Goal: Communication & Community: Answer question/provide support

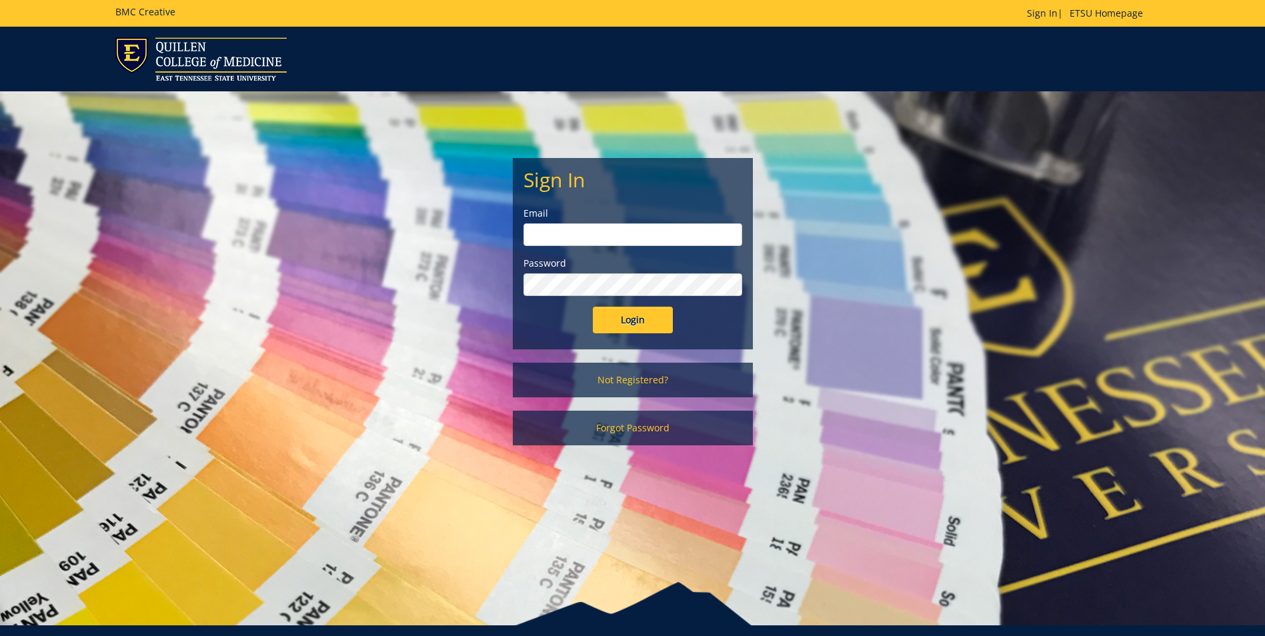
type input "[PERSON_NAME][EMAIL_ADDRESS][DOMAIN_NAME]"
click at [651, 312] on input "Login" at bounding box center [633, 320] width 80 height 27
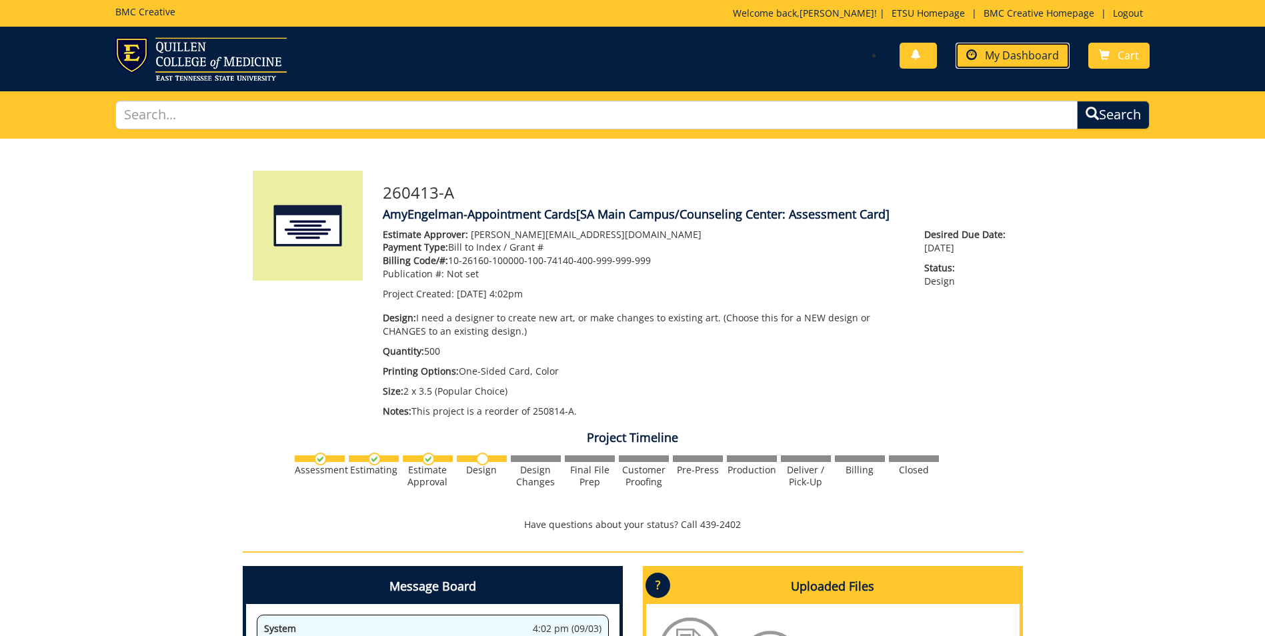
click at [1014, 49] on span "My Dashboard" at bounding box center [1022, 55] width 74 height 15
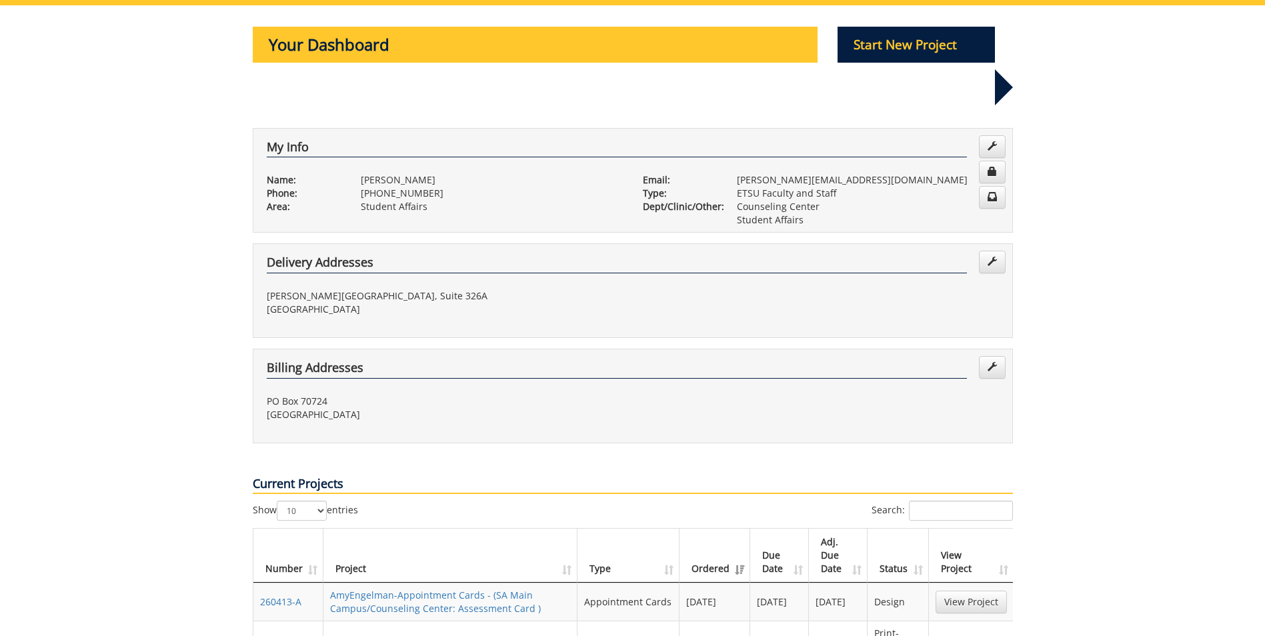
scroll to position [267, 0]
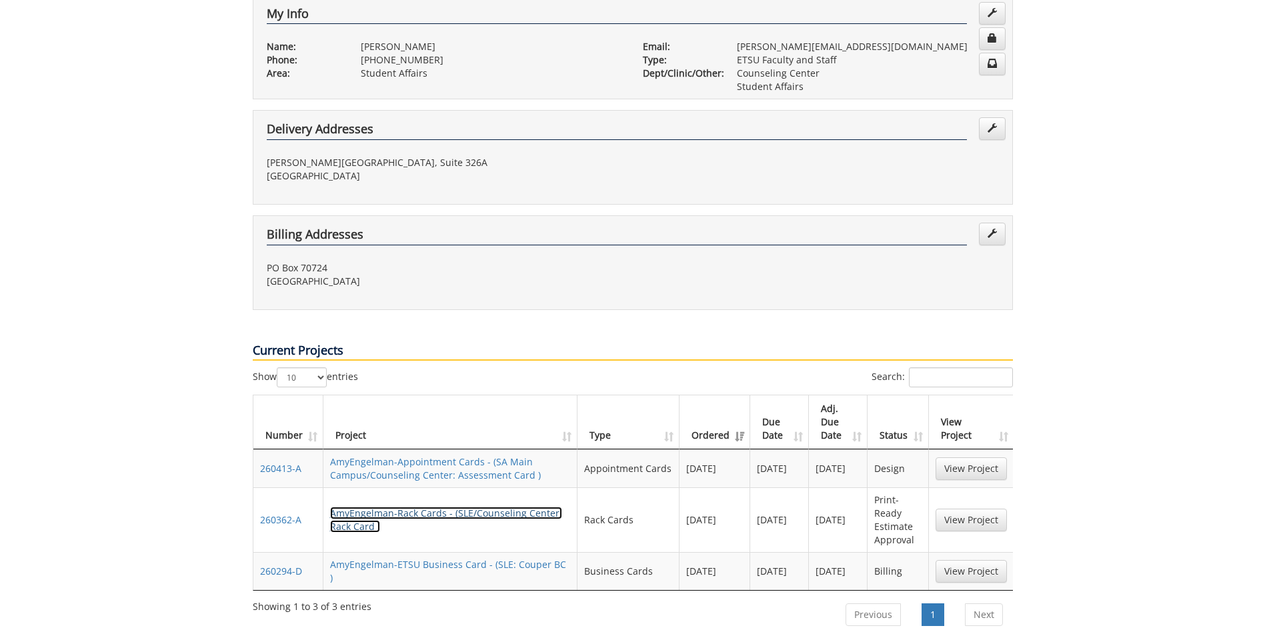
click at [376, 507] on link "AmyEngelman-Rack Cards - (SLE/Counseling Center: Rack Card )" at bounding box center [446, 520] width 232 height 26
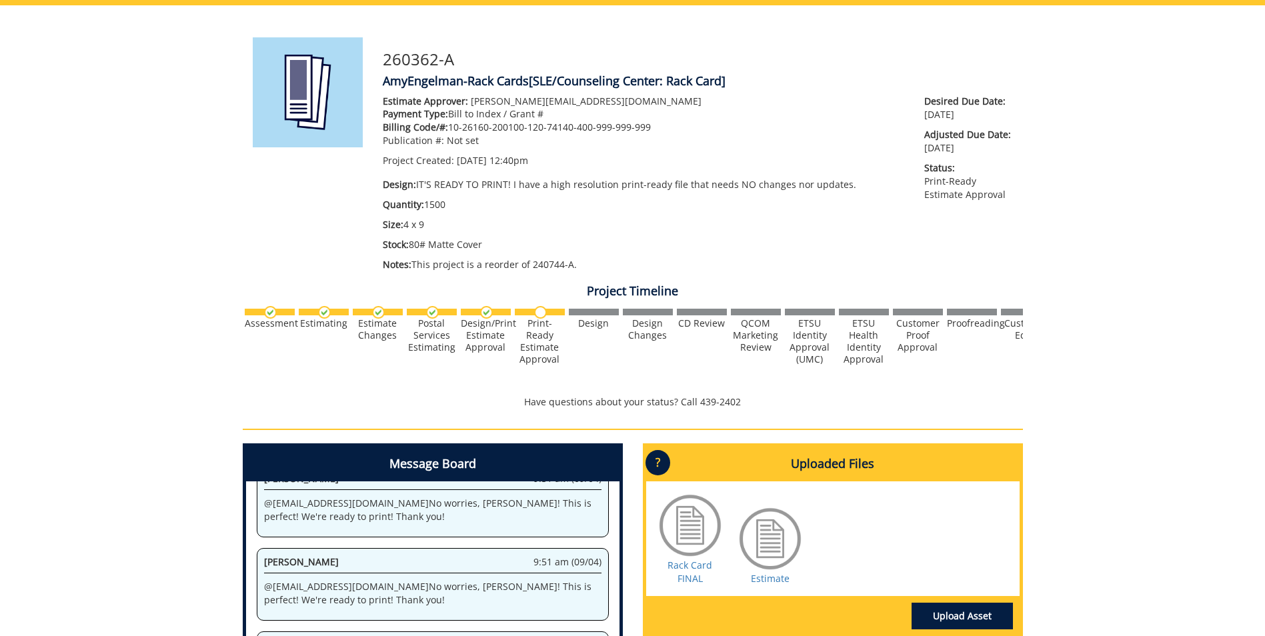
scroll to position [267, 0]
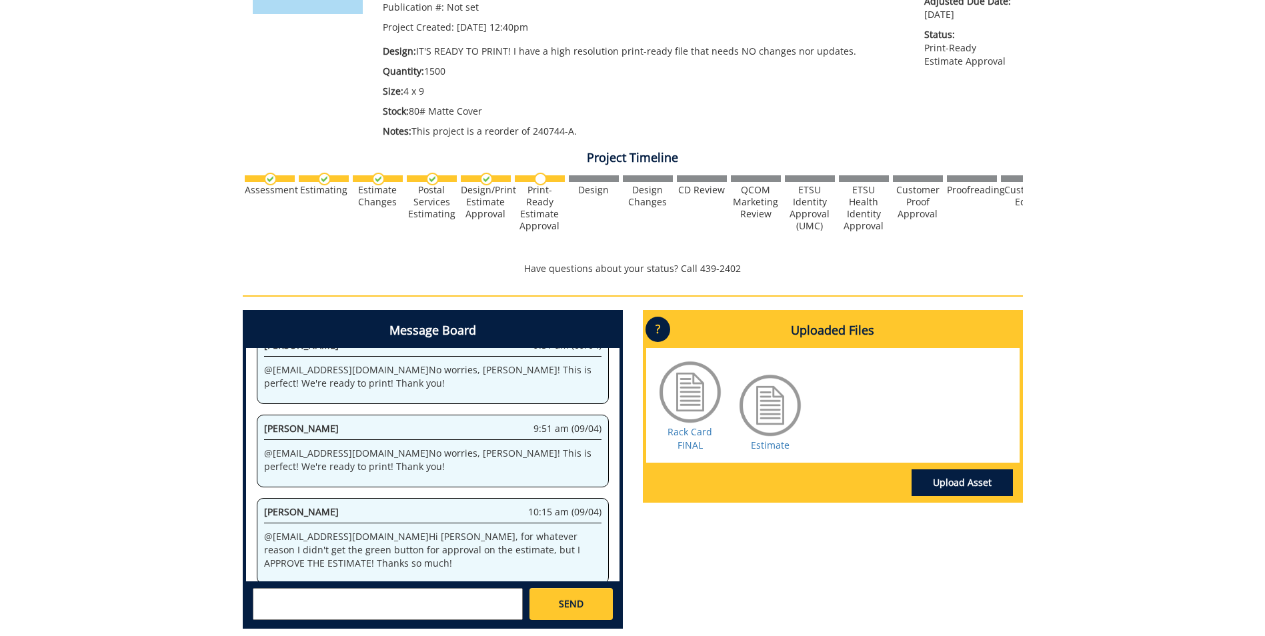
click at [295, 599] on textarea at bounding box center [388, 604] width 270 height 32
click at [348, 620] on small "[EMAIL_ADDRESS][DOMAIN_NAME]" at bounding box center [414, 615] width 133 height 11
click at [301, 593] on textarea "@[EMAIL_ADDRESS][DOMAIN_NAME]" at bounding box center [388, 604] width 270 height 32
click at [339, 597] on textarea "@[EMAIL_ADDRESS][DOMAIN_NAME]" at bounding box center [388, 604] width 270 height 32
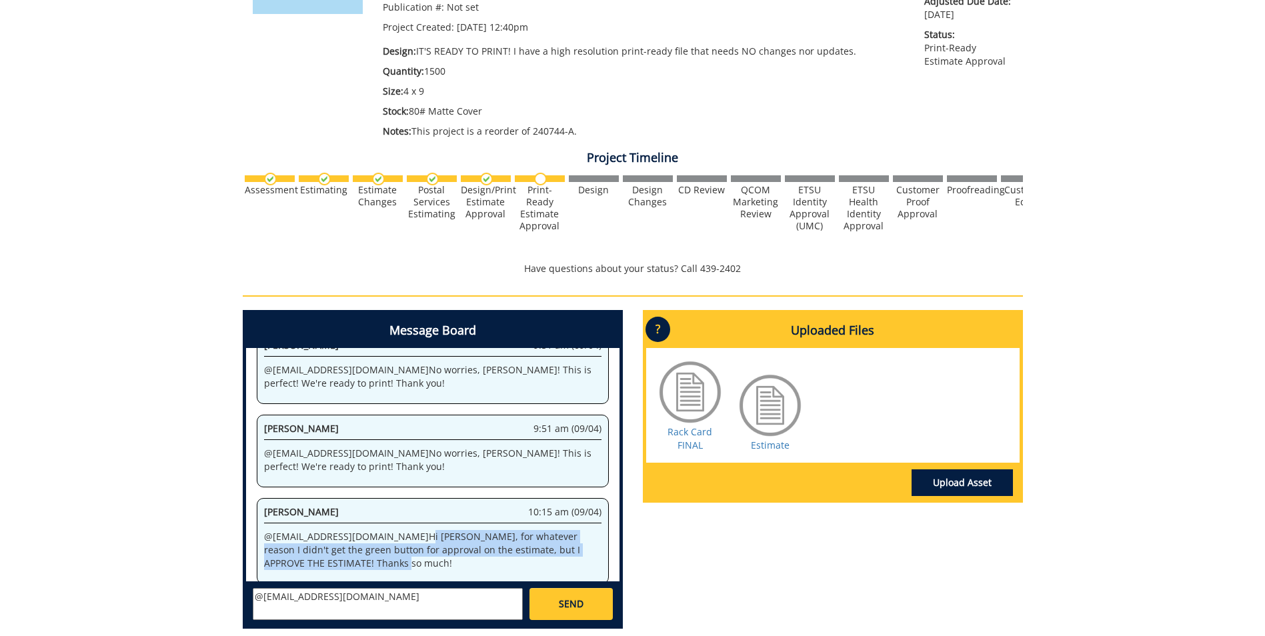
drag, startPoint x: 358, startPoint y: 519, endPoint x: 359, endPoint y: 548, distance: 28.7
click at [359, 548] on p "@ [EMAIL_ADDRESS][DOMAIN_NAME] Hi [PERSON_NAME], for whatever reason I didn't g…" at bounding box center [432, 550] width 337 height 40
copy p "Hi [PERSON_NAME], for whatever reason I didn't get the green button for approva…"
click at [346, 597] on textarea "@[EMAIL_ADDRESS][DOMAIN_NAME]" at bounding box center [388, 604] width 270 height 32
paste textarea "Hi [PERSON_NAME], for whatever reason I didn't get the green button for approva…"
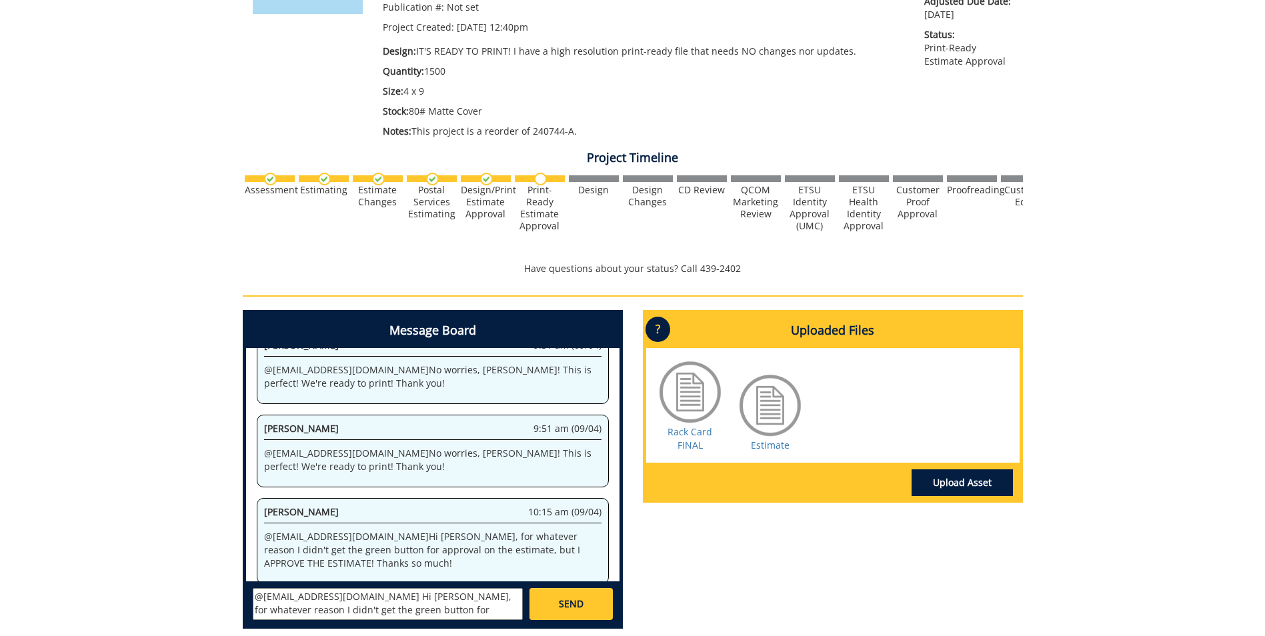
scroll to position [11, 0]
type textarea "@[EMAIL_ADDRESS][DOMAIN_NAME] Hi [PERSON_NAME], for whatever reason I didn't ge…"
click at [572, 593] on link "SEND" at bounding box center [570, 604] width 83 height 32
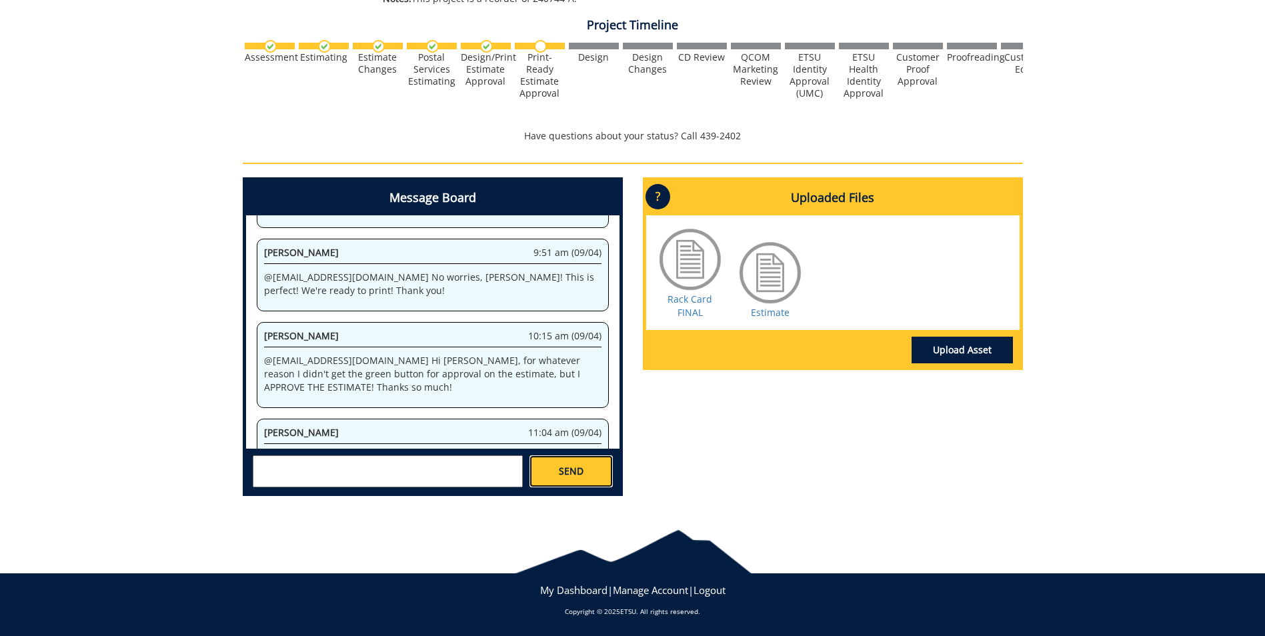
scroll to position [27547, 0]
